Goal: Communication & Community: Connect with others

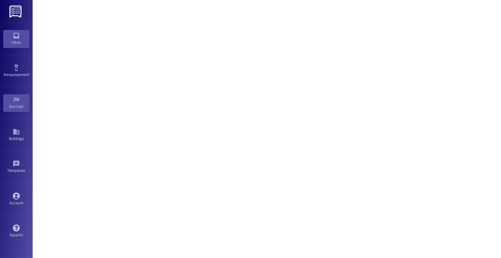
click at [26, 39] on div "Inbox" at bounding box center [16, 42] width 33 height 7
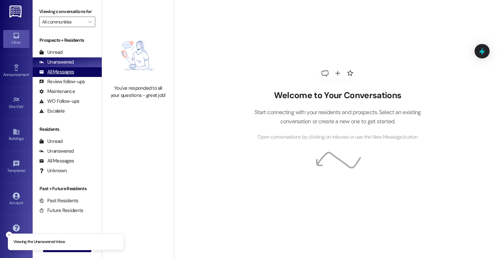
click at [73, 73] on div "All Messages" at bounding box center [56, 72] width 35 height 7
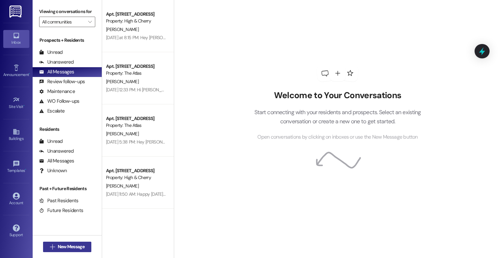
click at [56, 247] on span "New Message" at bounding box center [70, 246] width 29 height 7
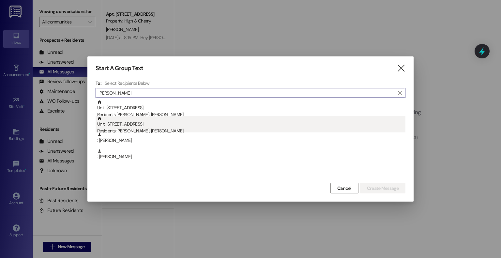
type input "[PERSON_NAME]"
click at [142, 130] on div "Residents: [PERSON_NAME], [PERSON_NAME]" at bounding box center [251, 131] width 308 height 7
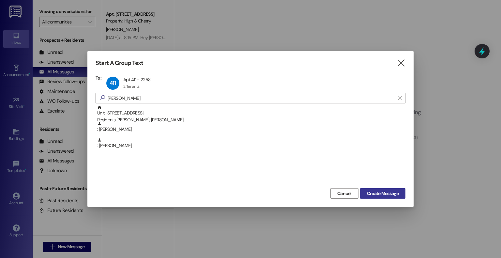
click at [386, 192] on span "Create Message" at bounding box center [383, 193] width 32 height 7
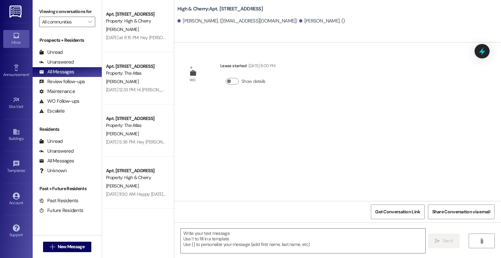
click at [299, 22] on div "[PERSON_NAME]. ()" at bounding box center [322, 21] width 46 height 7
click at [299, 20] on div at bounding box center [300, 20] width 3 height 3
click at [77, 245] on span "New Message" at bounding box center [71, 246] width 27 height 7
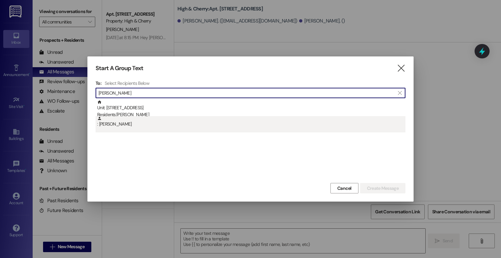
type input "[PERSON_NAME]"
click at [137, 121] on div ": [PERSON_NAME]" at bounding box center [251, 121] width 308 height 11
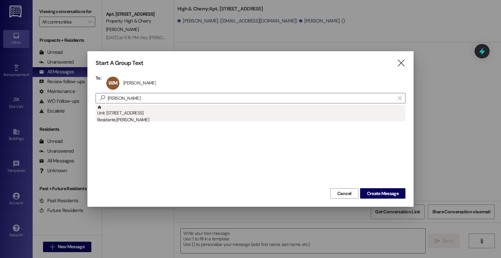
click at [141, 112] on div "Unit: [STREET_ADDRESS] Residents: [PERSON_NAME]" at bounding box center [251, 114] width 308 height 19
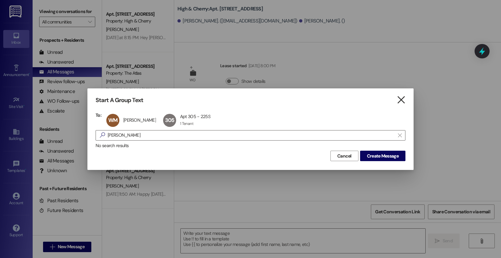
click at [406, 100] on div "Start A Group Text  To: WM [PERSON_NAME] [PERSON_NAME] click to remove 305 Apt…" at bounding box center [250, 128] width 326 height 81
click at [404, 100] on icon "" at bounding box center [401, 100] width 9 height 7
